Goal: Transaction & Acquisition: Purchase product/service

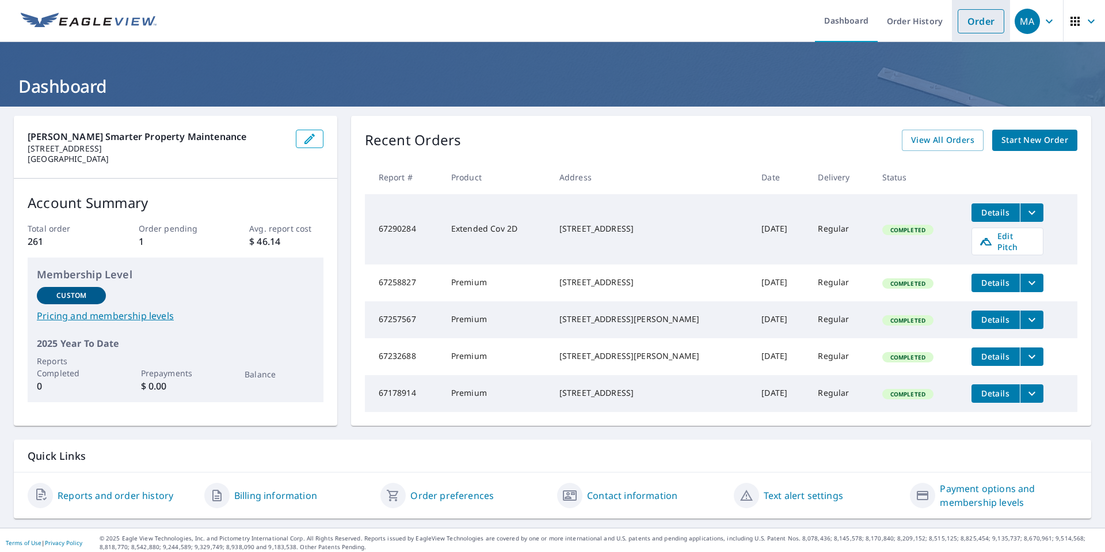
click at [979, 21] on link "Order" at bounding box center [981, 21] width 47 height 24
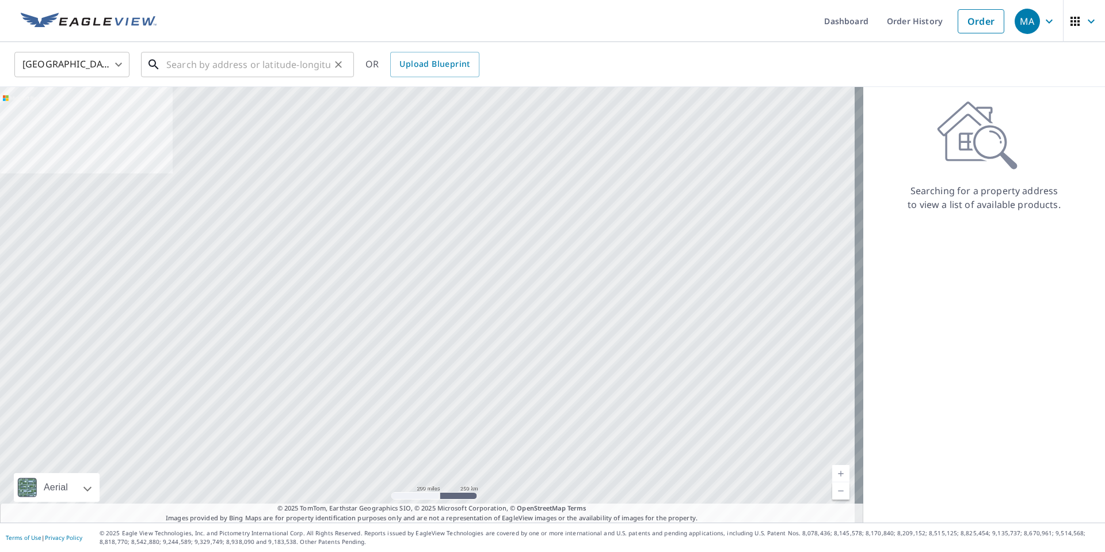
click at [245, 63] on input "text" at bounding box center [248, 64] width 164 height 32
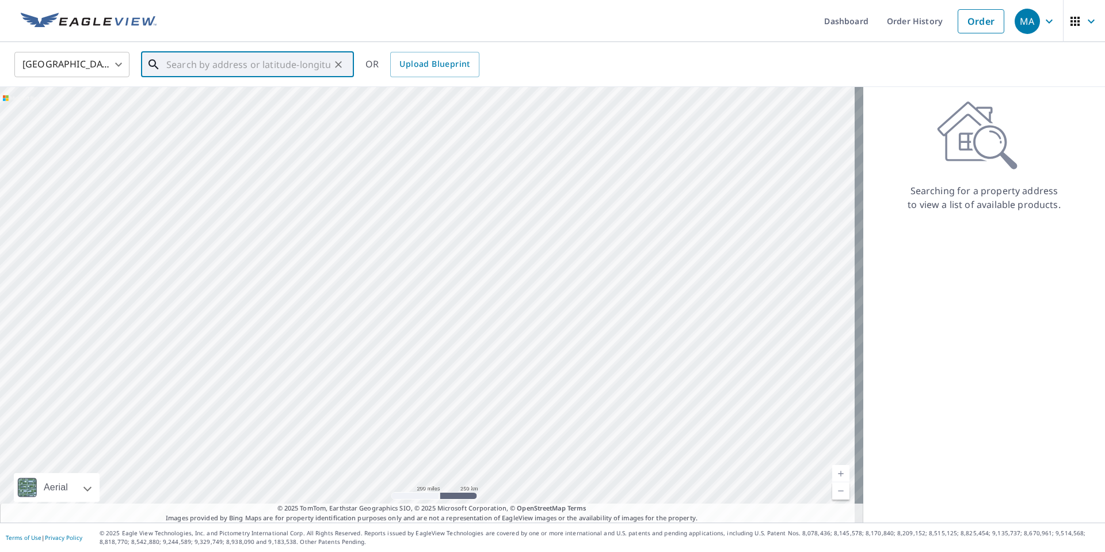
paste input "[STREET_ADDRESS][PERSON_NAME]"
click at [257, 98] on span "[STREET_ADDRESS][PERSON_NAME]" at bounding box center [254, 98] width 181 height 14
type input "[STREET_ADDRESS][PERSON_NAME]"
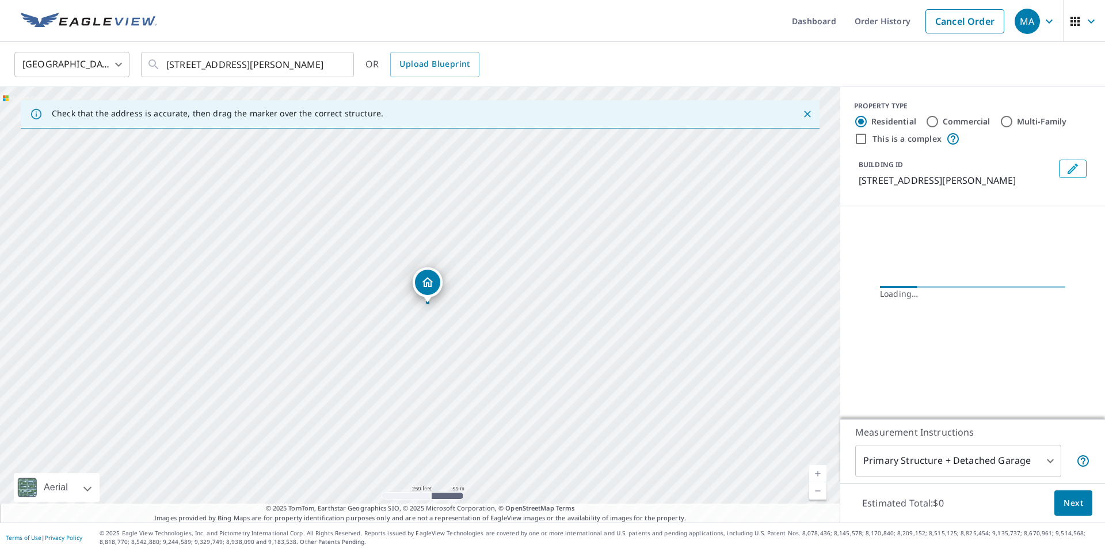
scroll to position [0, 0]
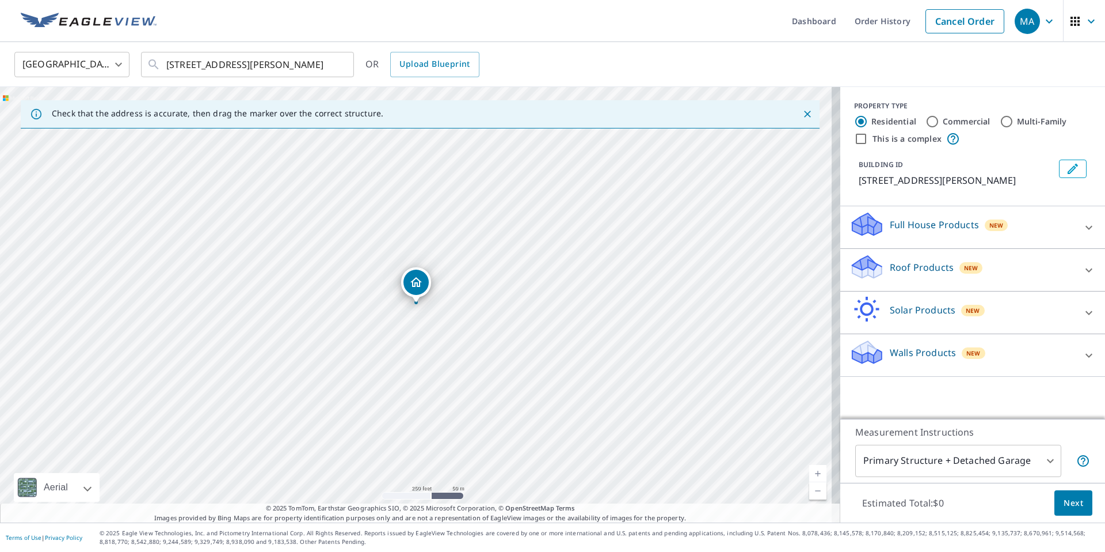
click at [999, 258] on div "Roof Products New" at bounding box center [963, 269] width 226 height 33
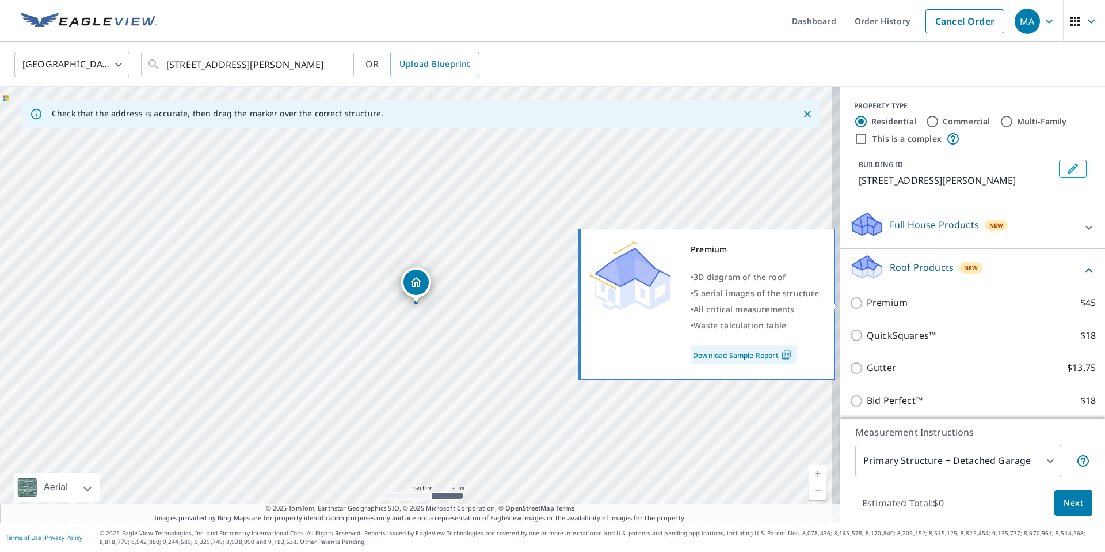
click at [885, 304] on p "Premium" at bounding box center [887, 302] width 41 height 14
click at [867, 304] on input "Premium $45" at bounding box center [858, 303] width 17 height 14
checkbox input "true"
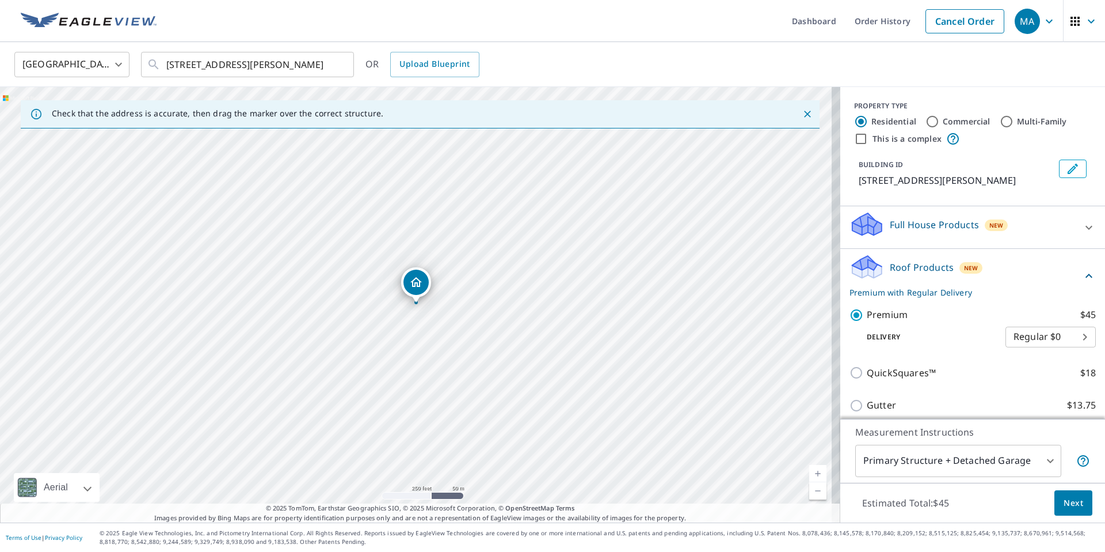
click at [1073, 497] on span "Next" at bounding box center [1074, 503] width 20 height 14
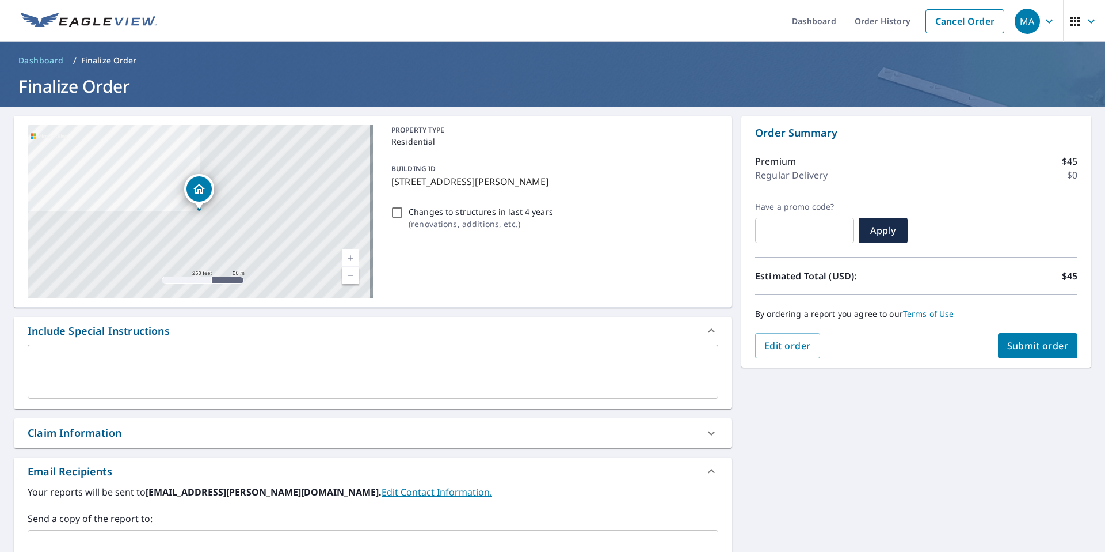
click at [1025, 341] on span "Submit order" at bounding box center [1038, 345] width 62 height 13
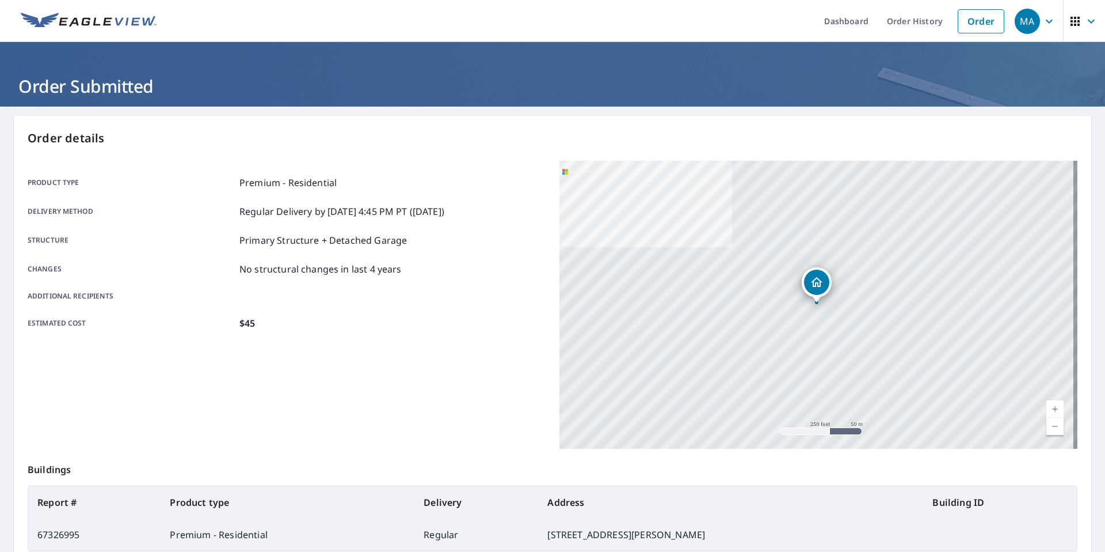
click at [361, 257] on div "Product type Premium - Residential Delivery method Regular Delivery by [DATE] 4…" at bounding box center [287, 253] width 518 height 154
click at [587, 161] on div "[STREET_ADDRESS][PERSON_NAME]" at bounding box center [819, 305] width 518 height 288
